Goal: Find specific page/section: Find specific page/section

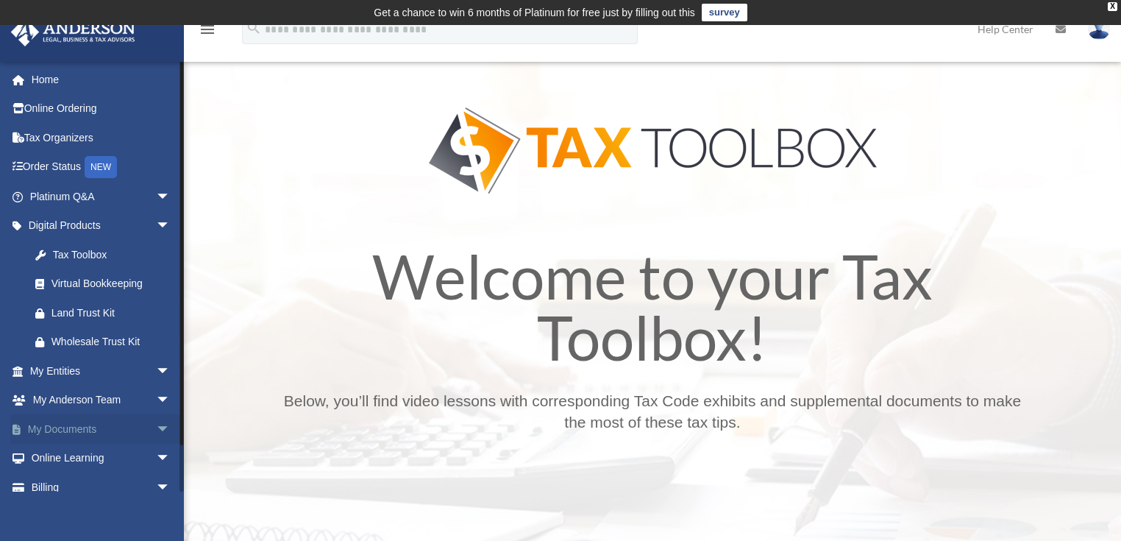
click at [156, 421] on span "arrow_drop_down" at bounding box center [170, 429] width 29 height 30
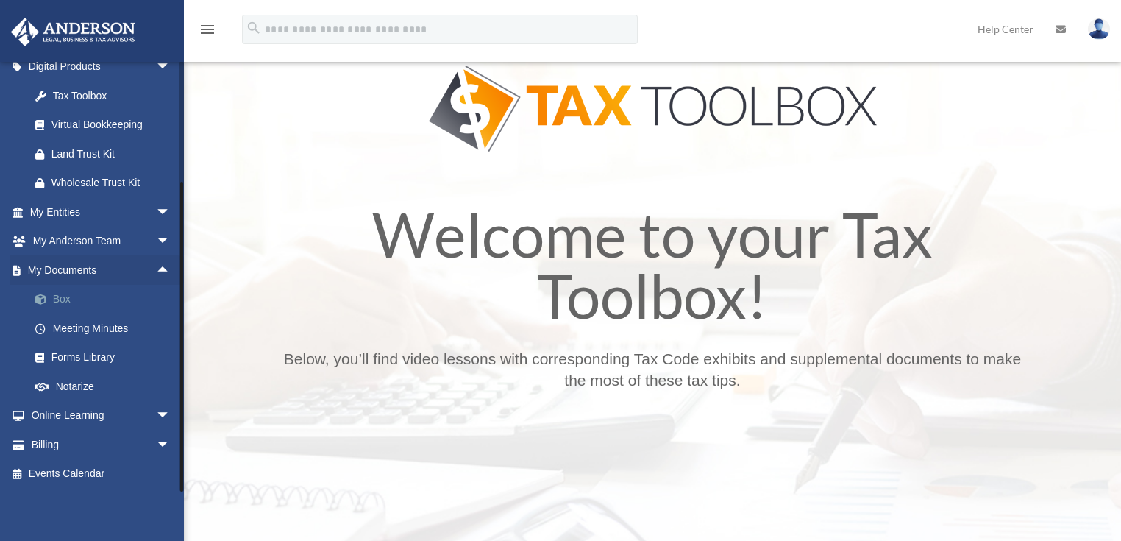
scroll to position [59, 0]
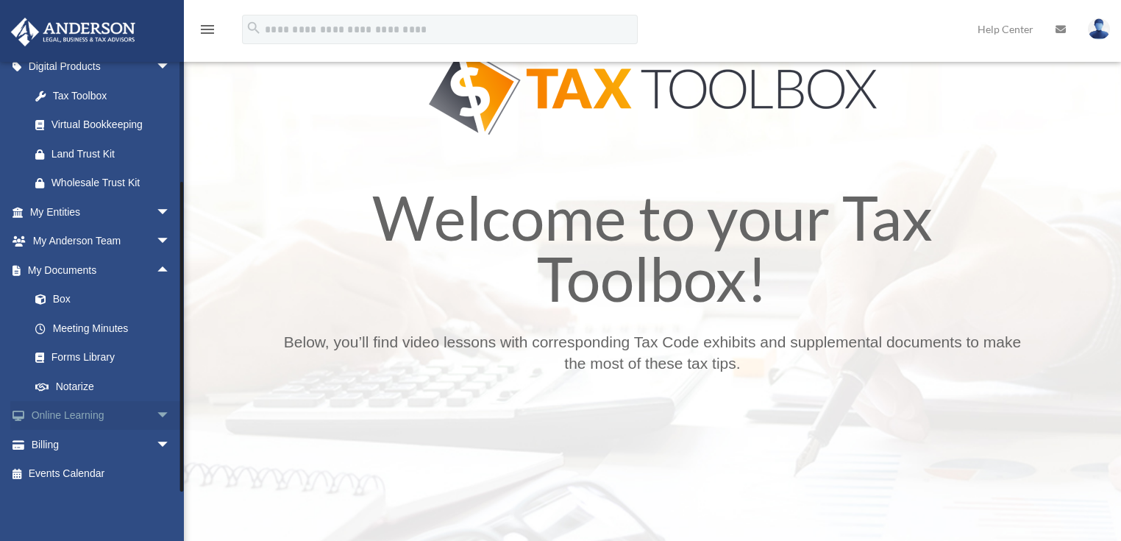
click at [156, 418] on span "arrow_drop_down" at bounding box center [170, 416] width 29 height 30
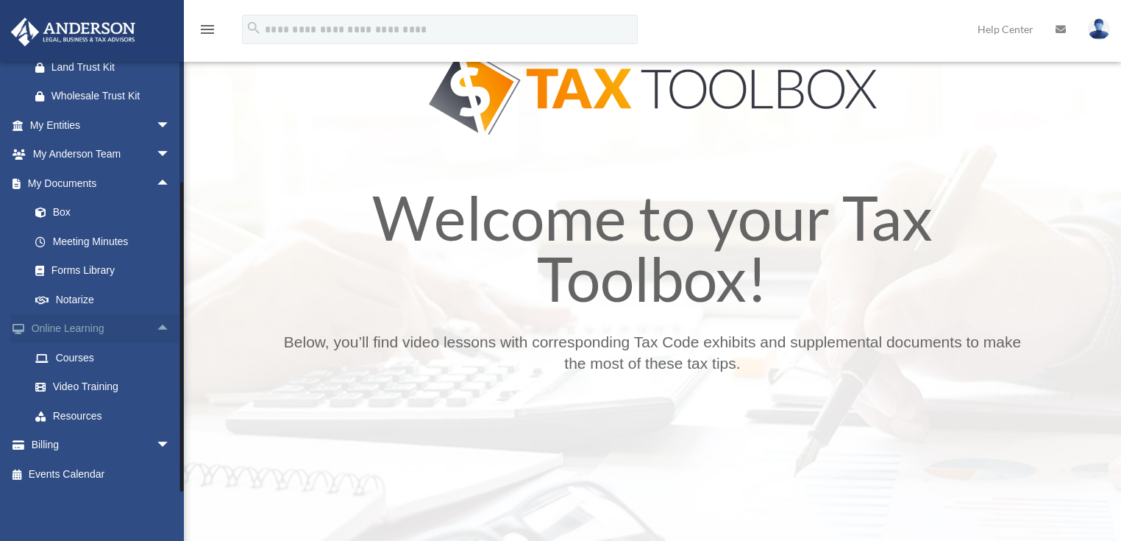
click at [156, 328] on span "arrow_drop_up" at bounding box center [170, 329] width 29 height 30
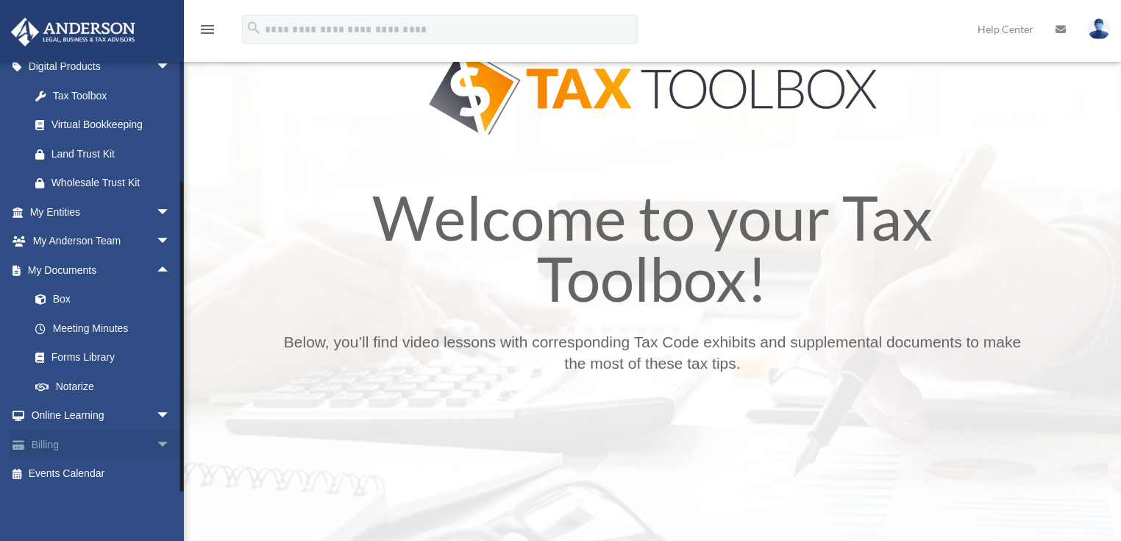
click at [156, 438] on span "arrow_drop_down" at bounding box center [170, 444] width 29 height 30
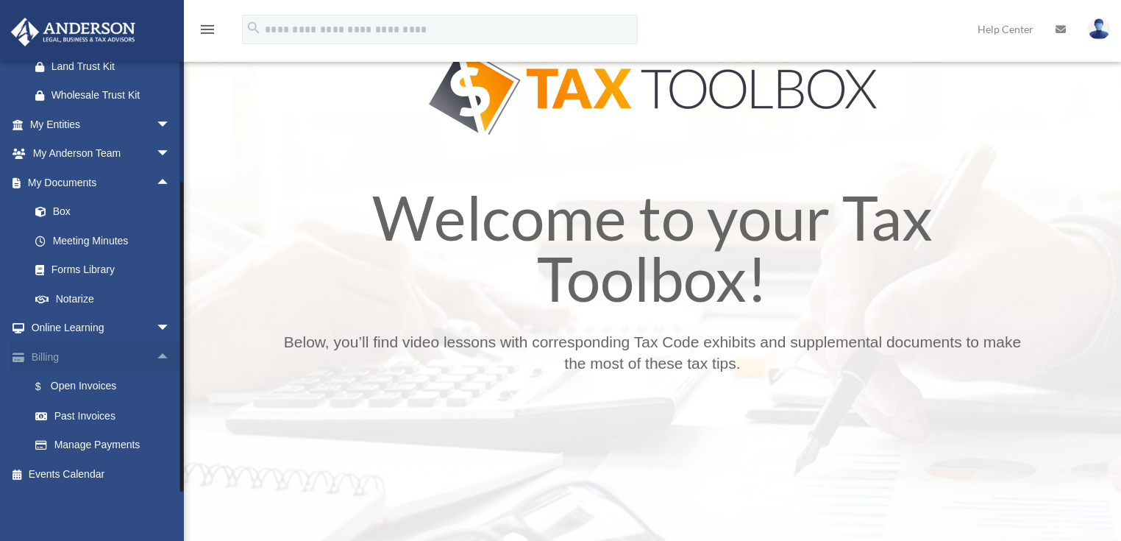
click at [156, 354] on span "arrow_drop_up" at bounding box center [170, 357] width 29 height 30
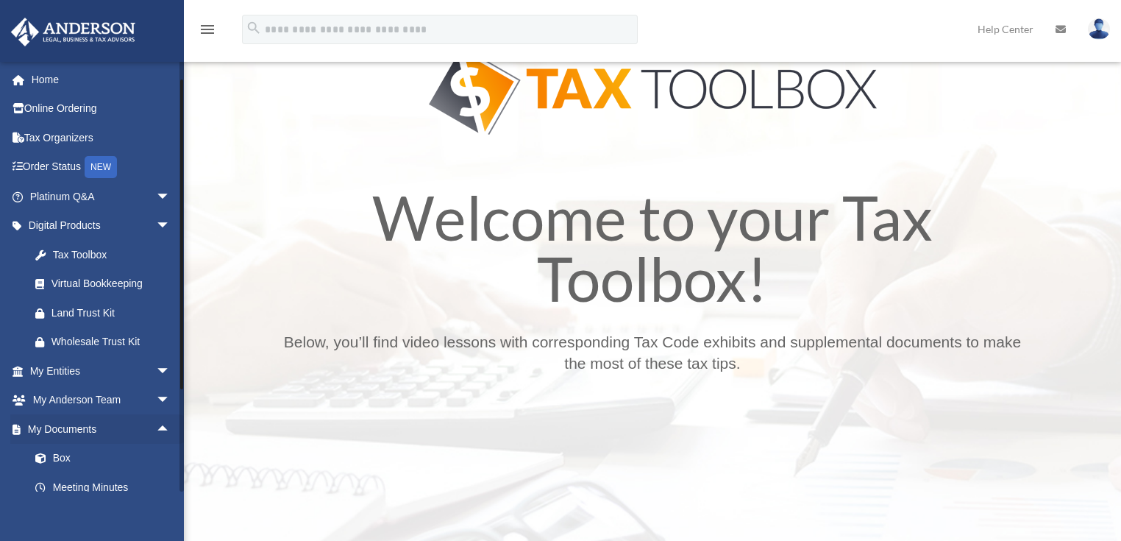
scroll to position [59, 0]
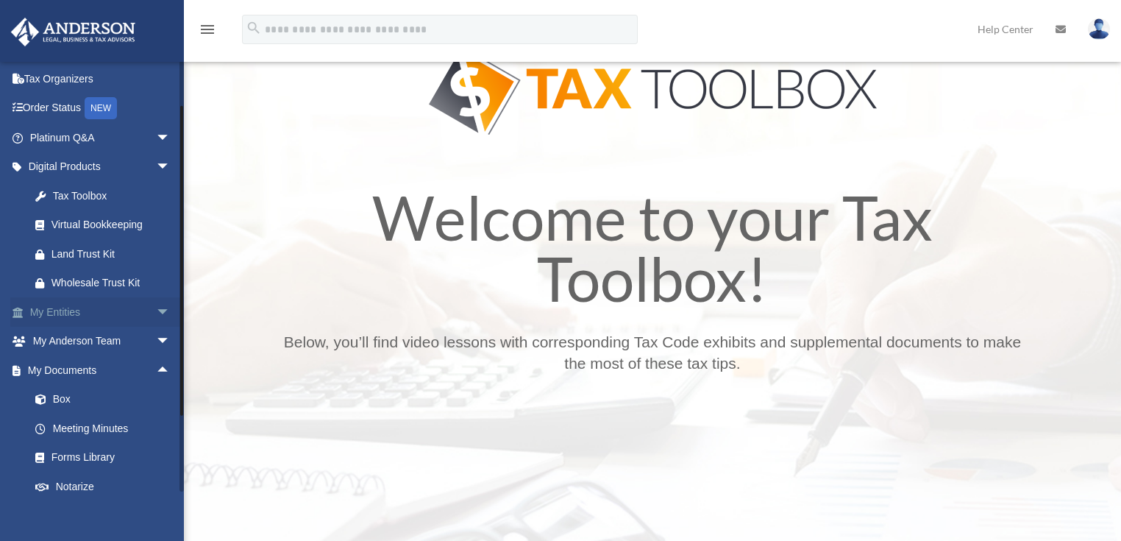
click at [156, 306] on span "arrow_drop_down" at bounding box center [170, 312] width 29 height 30
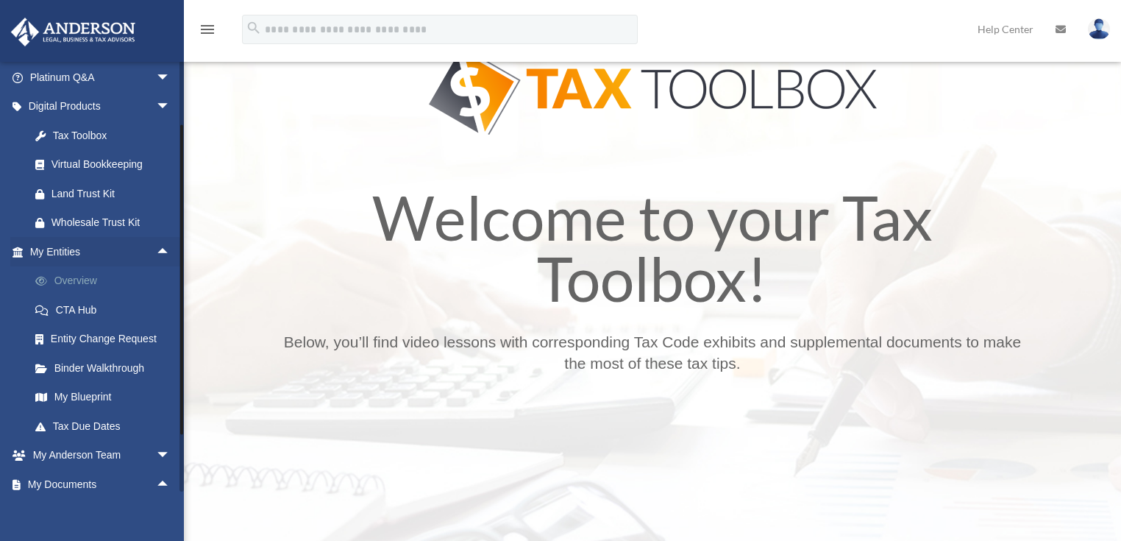
scroll to position [176, 0]
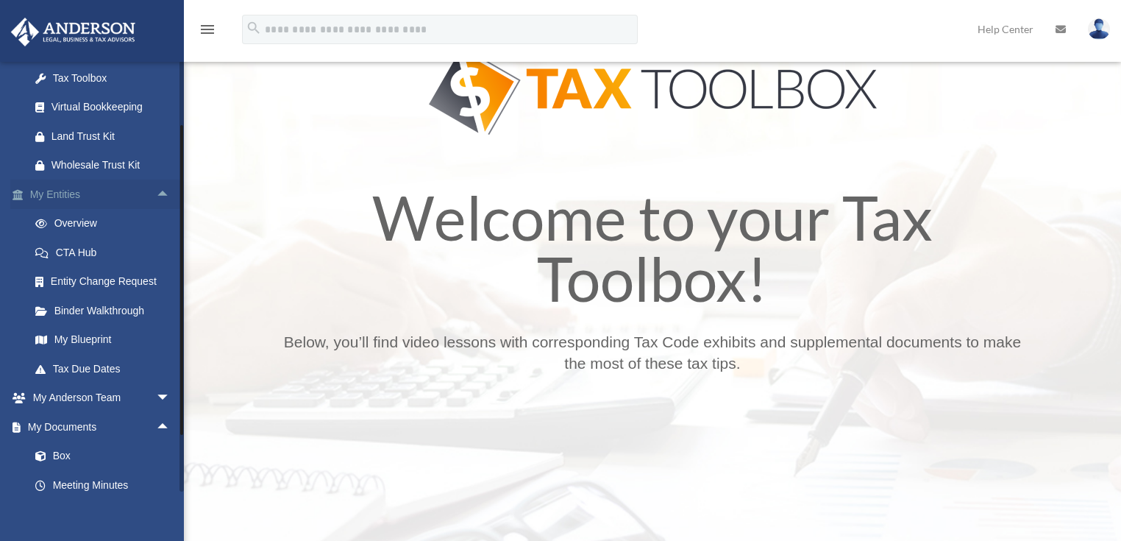
click at [156, 188] on span "arrow_drop_up" at bounding box center [170, 194] width 29 height 30
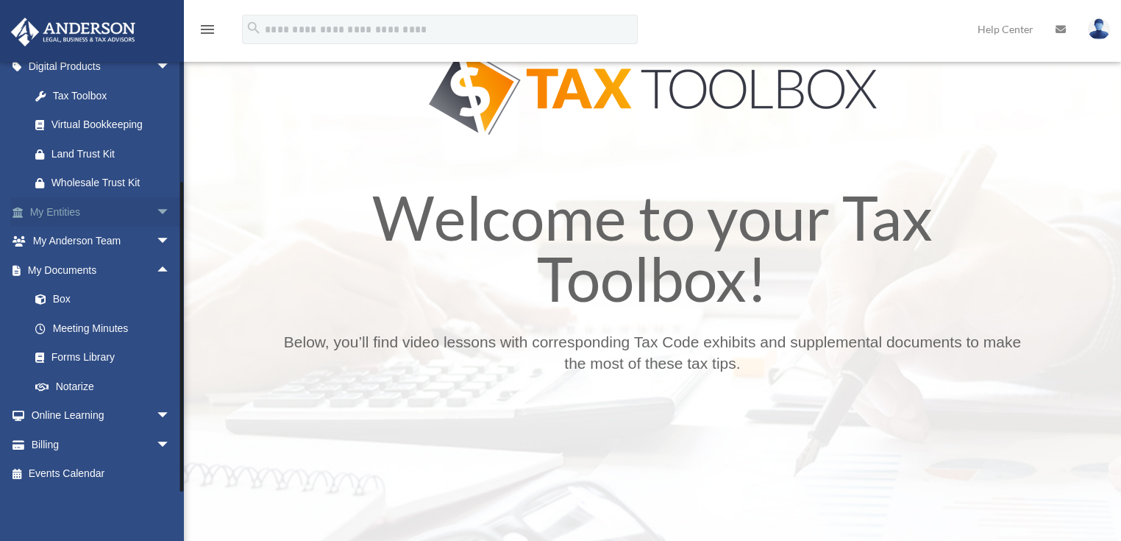
scroll to position [159, 0]
click at [158, 210] on span "arrow_drop_down" at bounding box center [170, 212] width 29 height 30
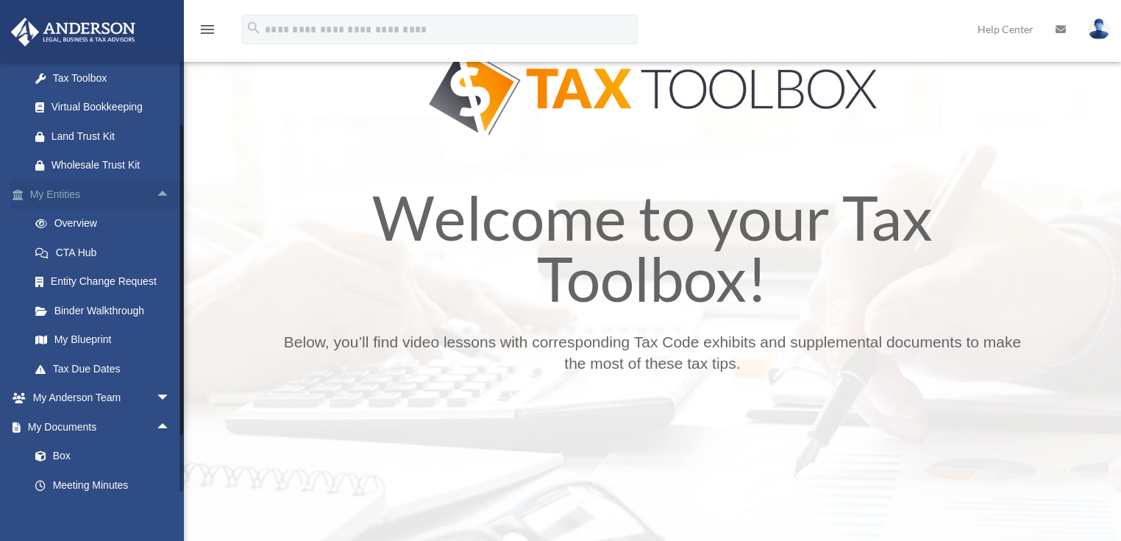
click at [156, 189] on span "arrow_drop_up" at bounding box center [170, 194] width 29 height 30
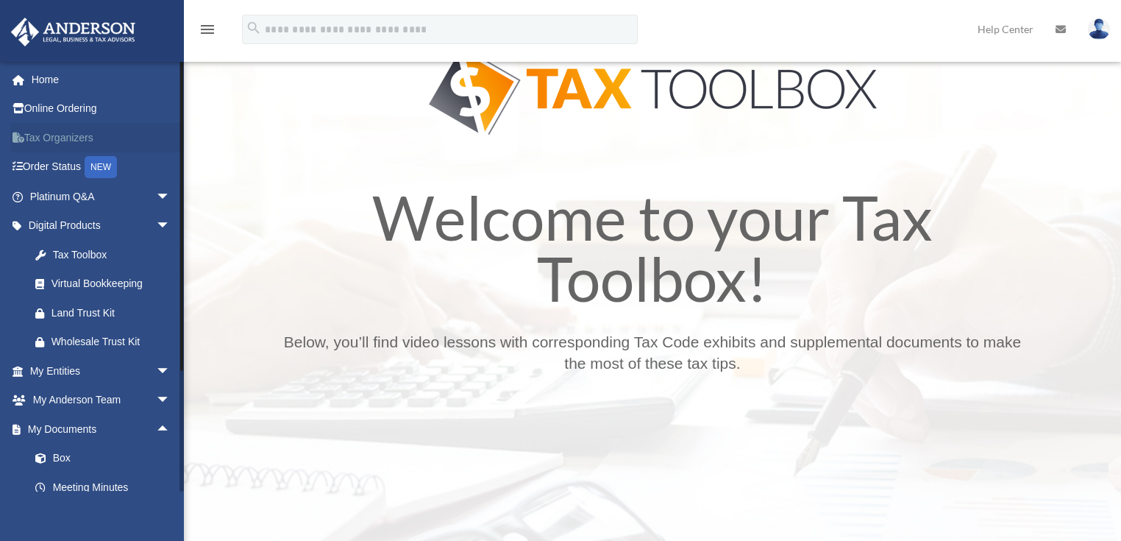
scroll to position [0, 0]
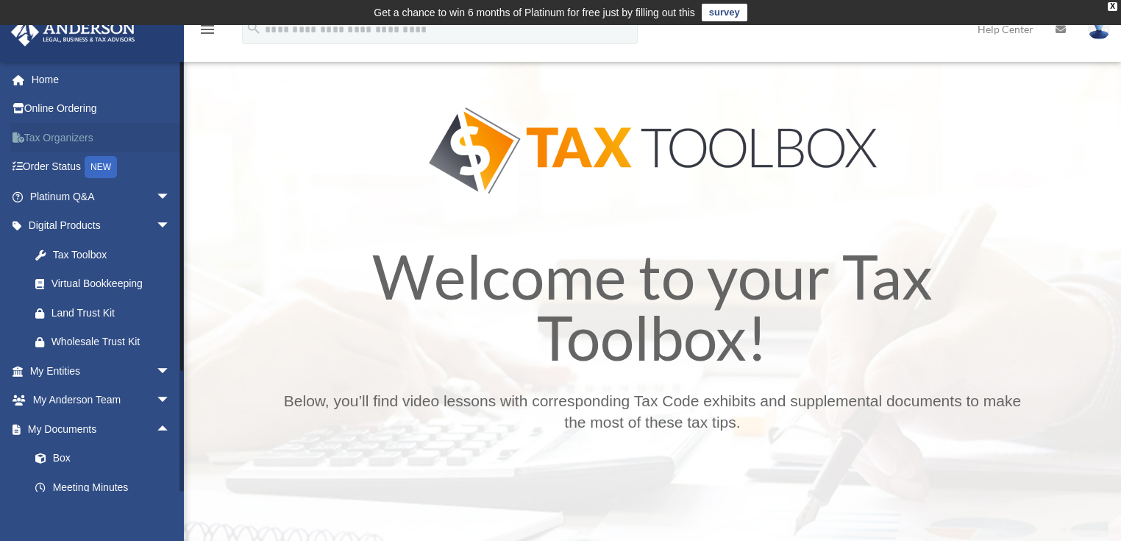
click at [70, 143] on link "Tax Organizers" at bounding box center [101, 137] width 182 height 29
